Goal: Task Accomplishment & Management: Manage account settings

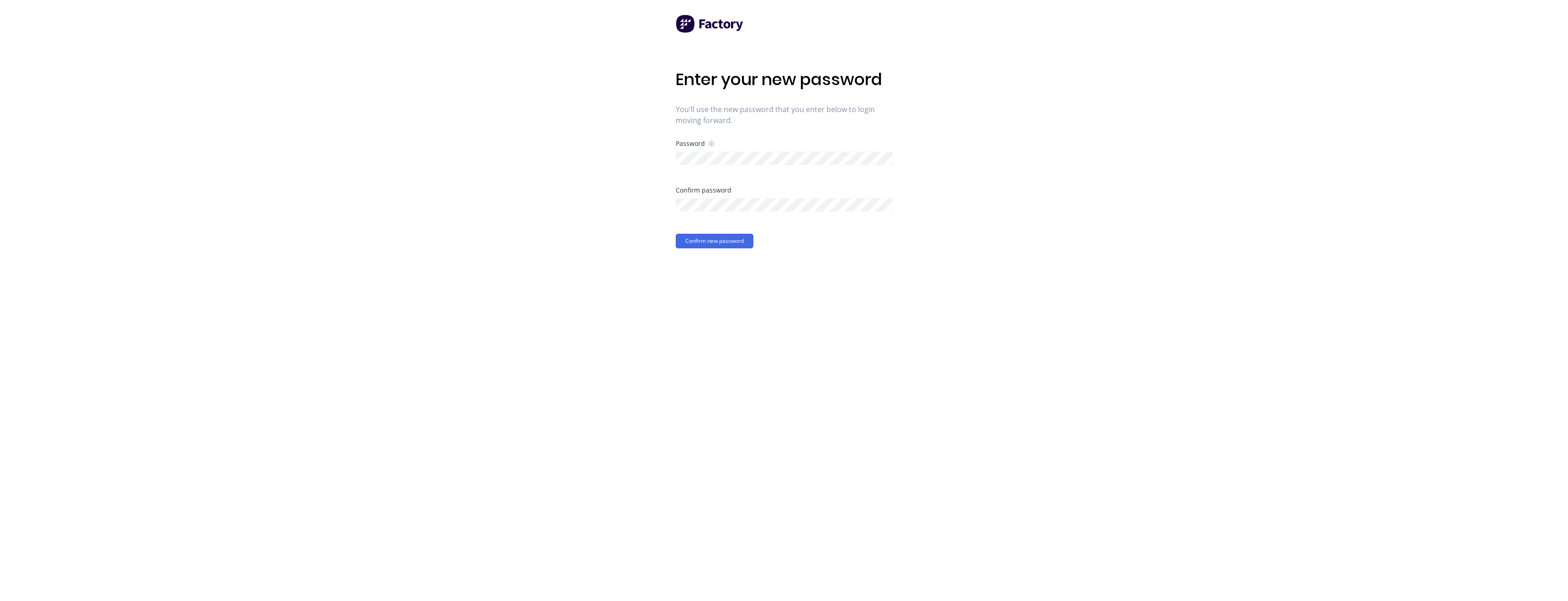
click at [641, 262] on div "Enter your new password You'll use the new password that you enter below to log…" at bounding box center [784, 300] width 1568 height 601
click at [706, 243] on button "Confirm new password" at bounding box center [715, 240] width 78 height 14
click at [631, 171] on div "Enter your new password You'll use the new password that you enter below to log…" at bounding box center [784, 300] width 1568 height 601
click at [521, 313] on div "Enter your new password You'll use the new password that you enter below to log…" at bounding box center [784, 300] width 1568 height 601
click at [625, 224] on div "Enter your new password You'll use the new password that you enter below to log…" at bounding box center [784, 300] width 1568 height 601
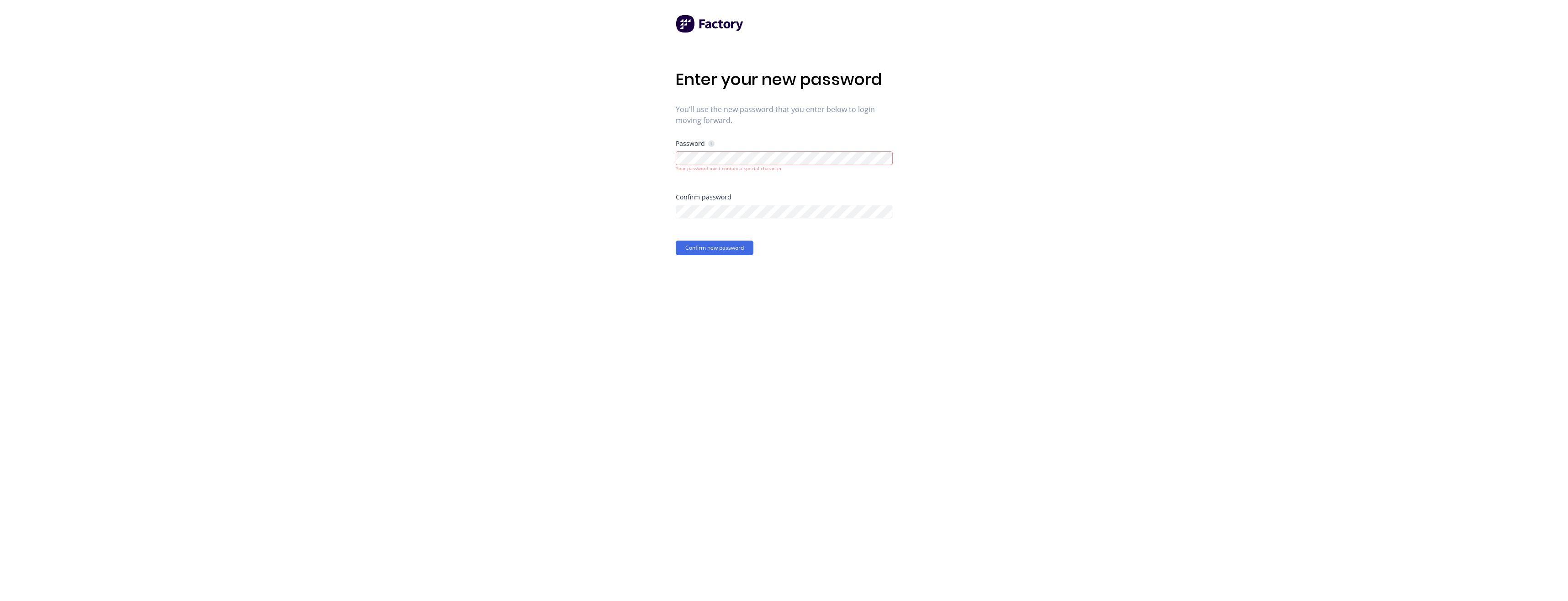
click at [623, 234] on div "Enter your new password You'll use the new password that you enter below to log…" at bounding box center [784, 300] width 1568 height 601
click at [695, 243] on button "Confirm new password" at bounding box center [715, 248] width 78 height 14
